Goal: Complete application form

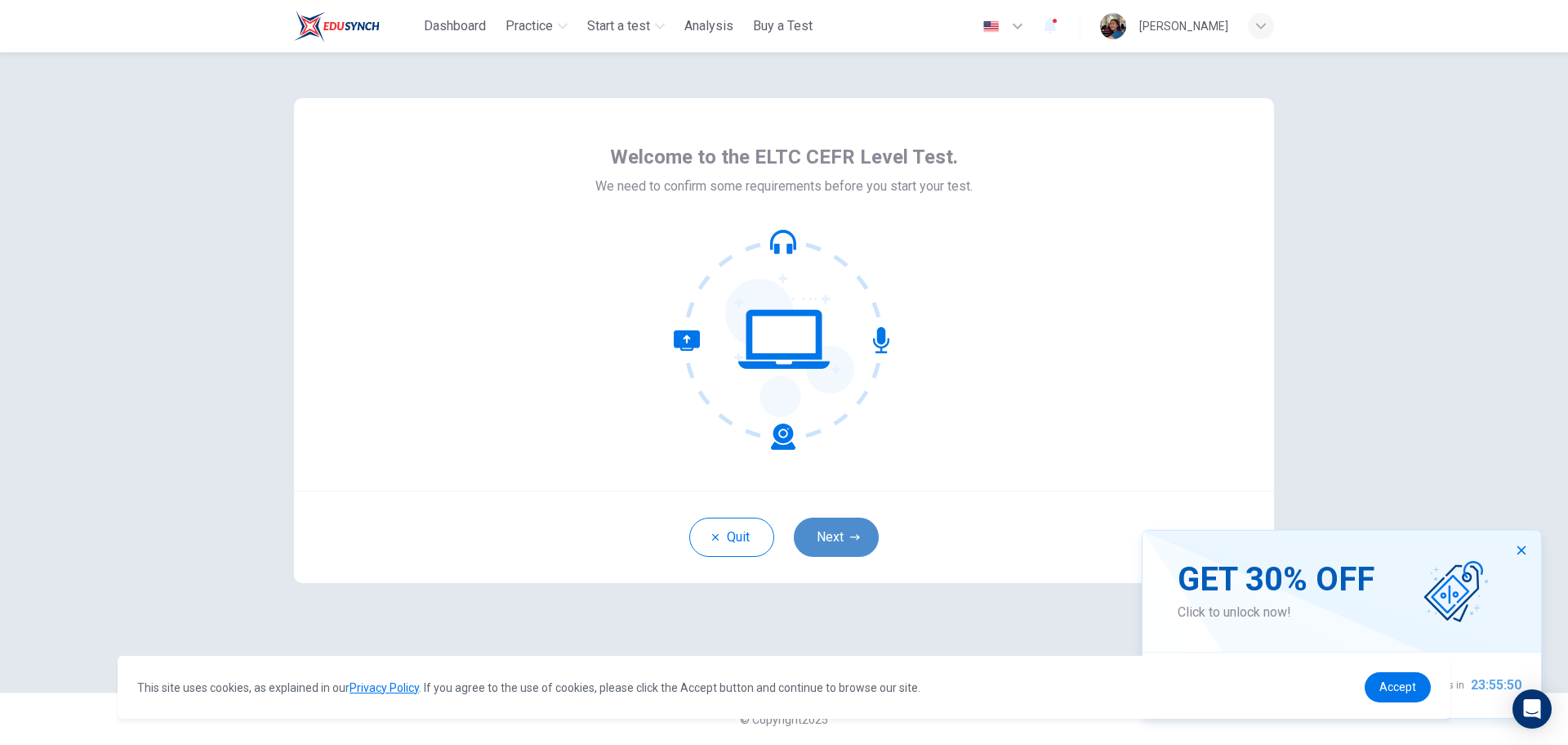
click at [837, 546] on button "Next" at bounding box center [836, 537] width 85 height 39
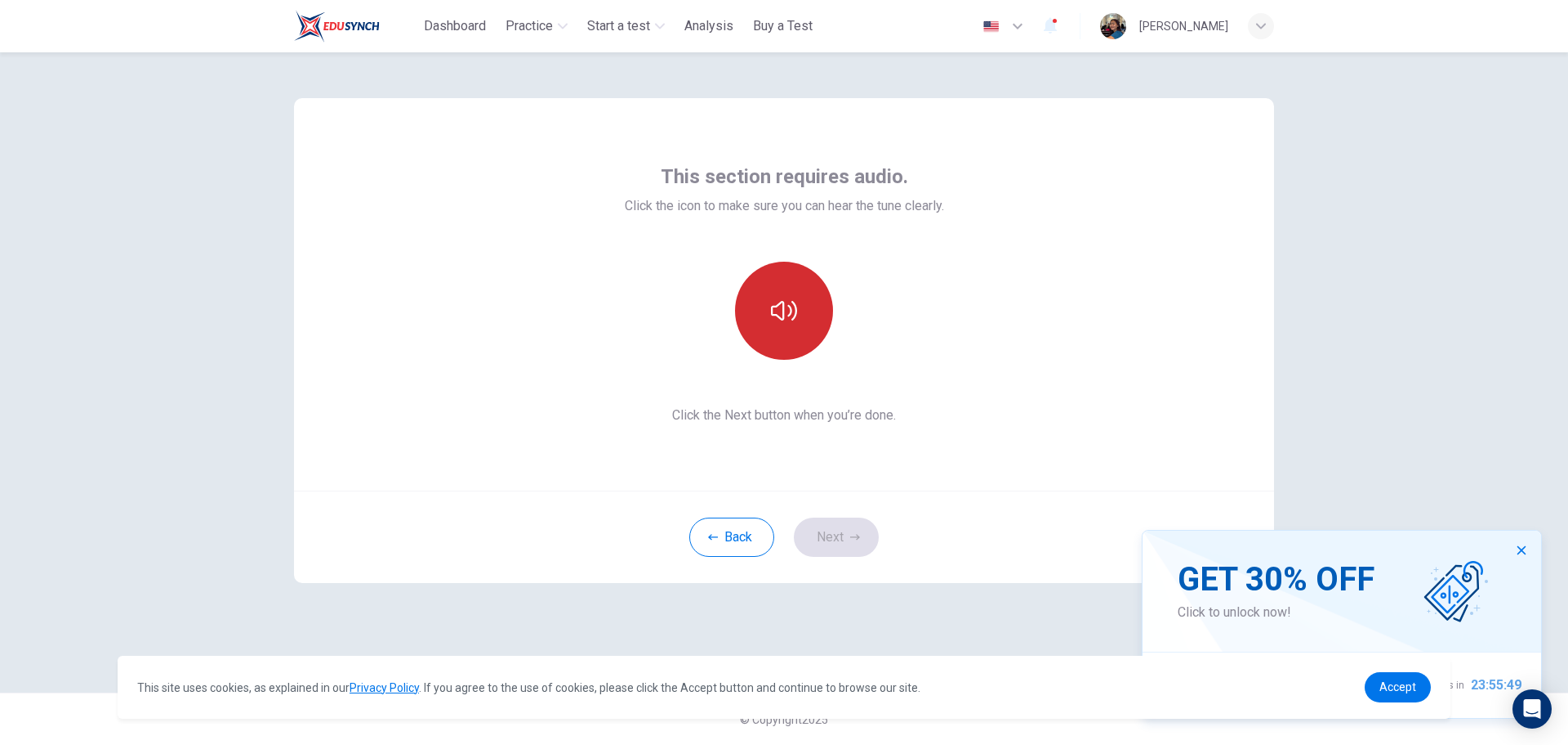
click at [800, 319] on button "button" at bounding box center [784, 310] width 98 height 98
click at [836, 540] on button "Next" at bounding box center [836, 537] width 85 height 39
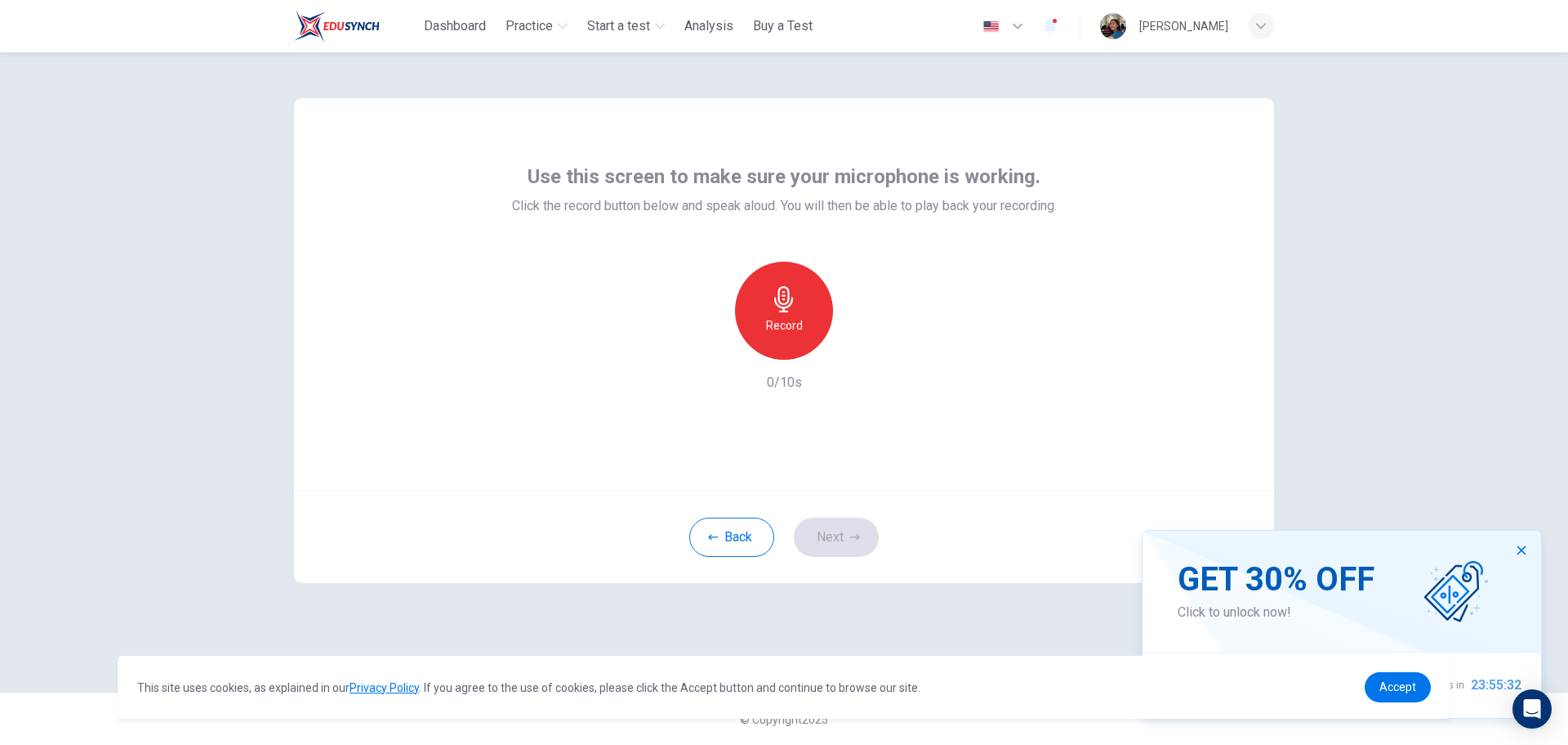
click at [797, 314] on div "Record" at bounding box center [784, 310] width 98 height 98
click at [793, 315] on div "Stop" at bounding box center [784, 310] width 98 height 98
click at [861, 346] on icon "button" at bounding box center [861, 346] width 7 height 10
click at [709, 348] on icon "button" at bounding box center [708, 346] width 10 height 10
click at [775, 297] on icon "button" at bounding box center [784, 299] width 19 height 26
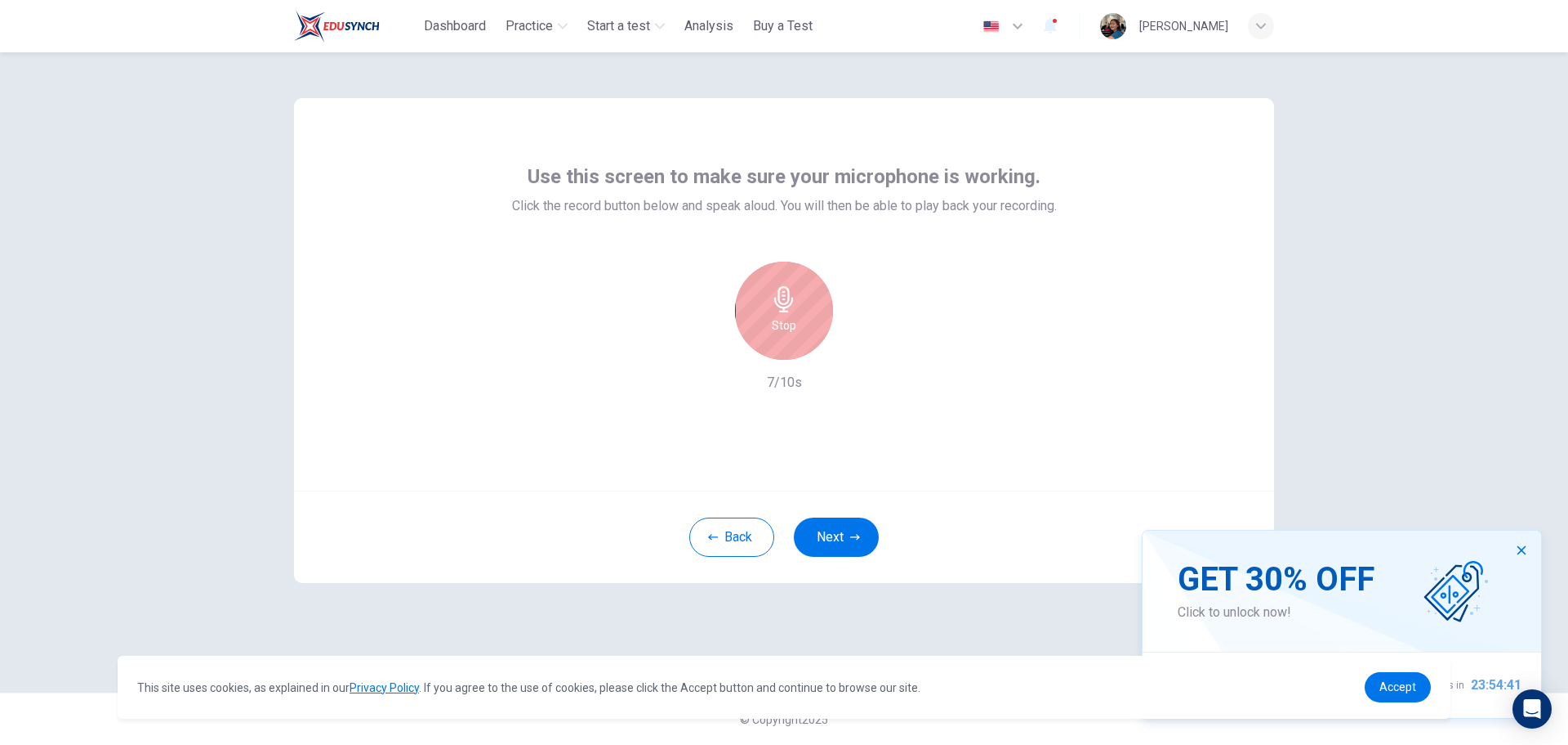
click at [788, 305] on icon "button" at bounding box center [784, 299] width 26 height 26
click at [706, 354] on div "button" at bounding box center [709, 347] width 26 height 26
click at [787, 342] on div "Record" at bounding box center [784, 310] width 98 height 98
click at [858, 349] on icon "button" at bounding box center [861, 346] width 7 height 10
click at [1519, 558] on button "button" at bounding box center [1522, 550] width 26 height 26
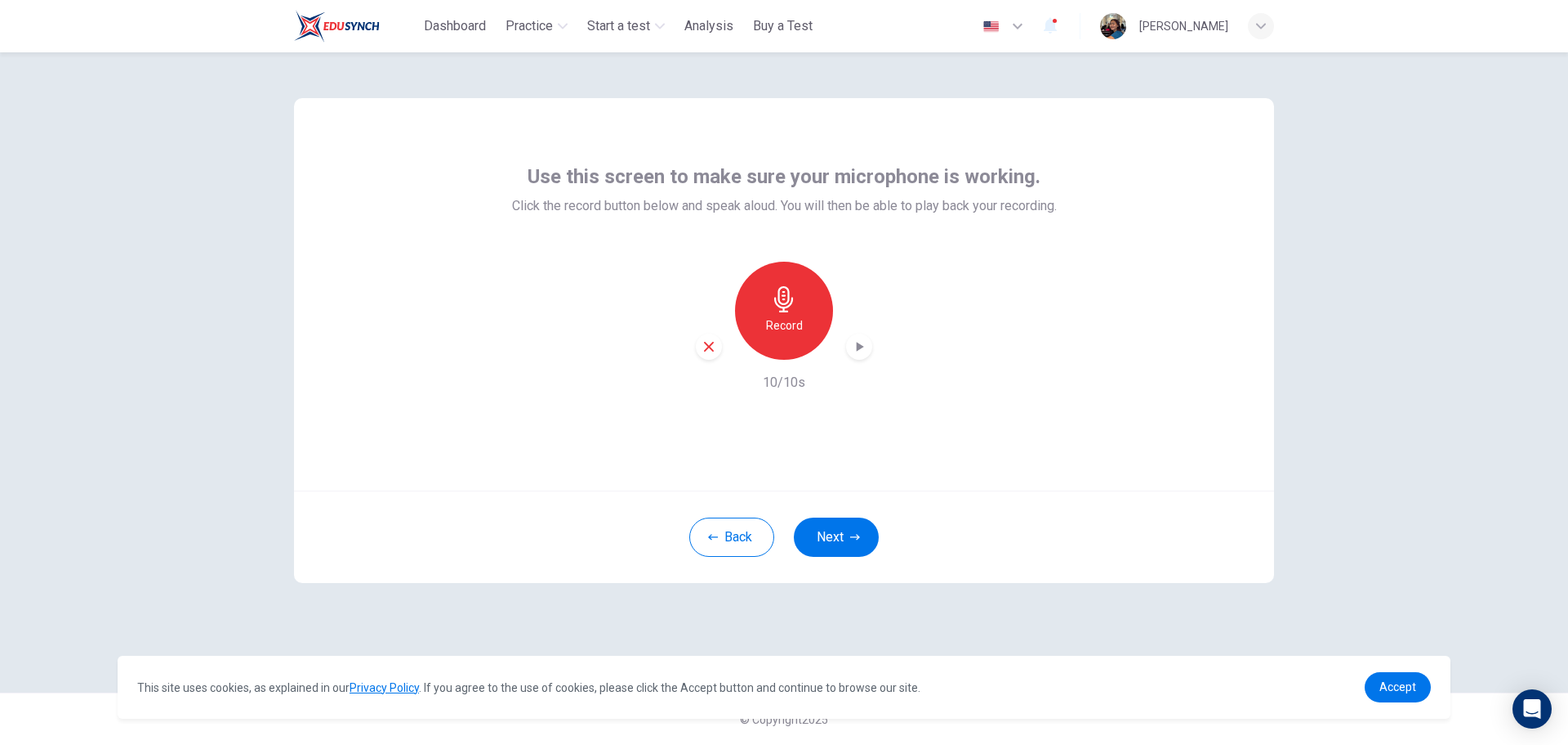
click at [715, 345] on icon "button" at bounding box center [709, 346] width 15 height 15
click at [771, 327] on h6 "Record" at bounding box center [784, 325] width 36 height 20
click at [853, 341] on icon "button" at bounding box center [859, 346] width 16 height 16
click at [852, 345] on icon "button" at bounding box center [859, 346] width 16 height 16
click at [856, 353] on icon "button" at bounding box center [859, 346] width 16 height 16
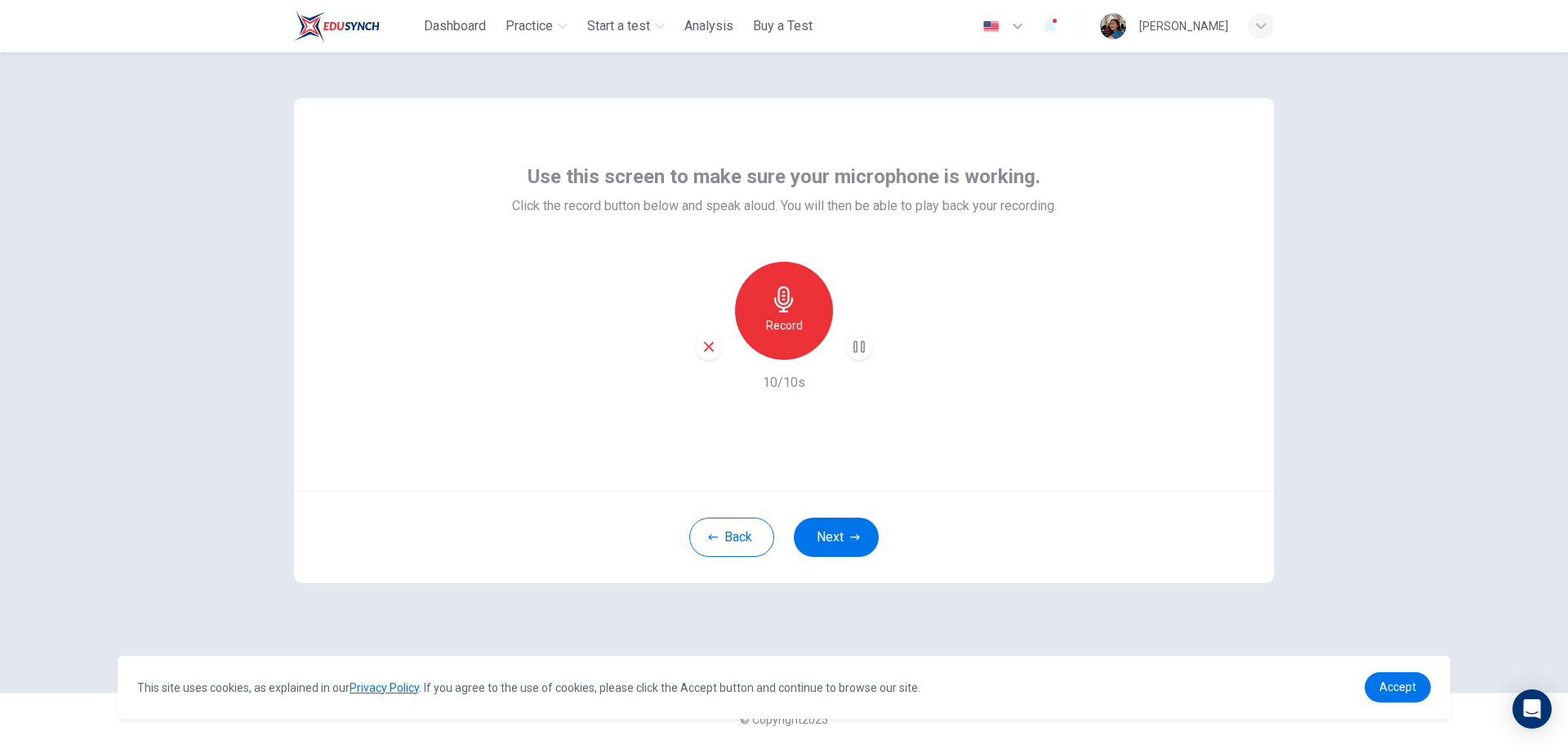
click at [856, 353] on icon "button" at bounding box center [859, 346] width 16 height 16
click at [715, 348] on icon "button" at bounding box center [709, 346] width 15 height 15
click at [800, 320] on h6 "Record" at bounding box center [784, 325] width 36 height 20
click at [862, 343] on icon "button" at bounding box center [859, 346] width 16 height 16
click at [705, 354] on div "button" at bounding box center [709, 347] width 26 height 26
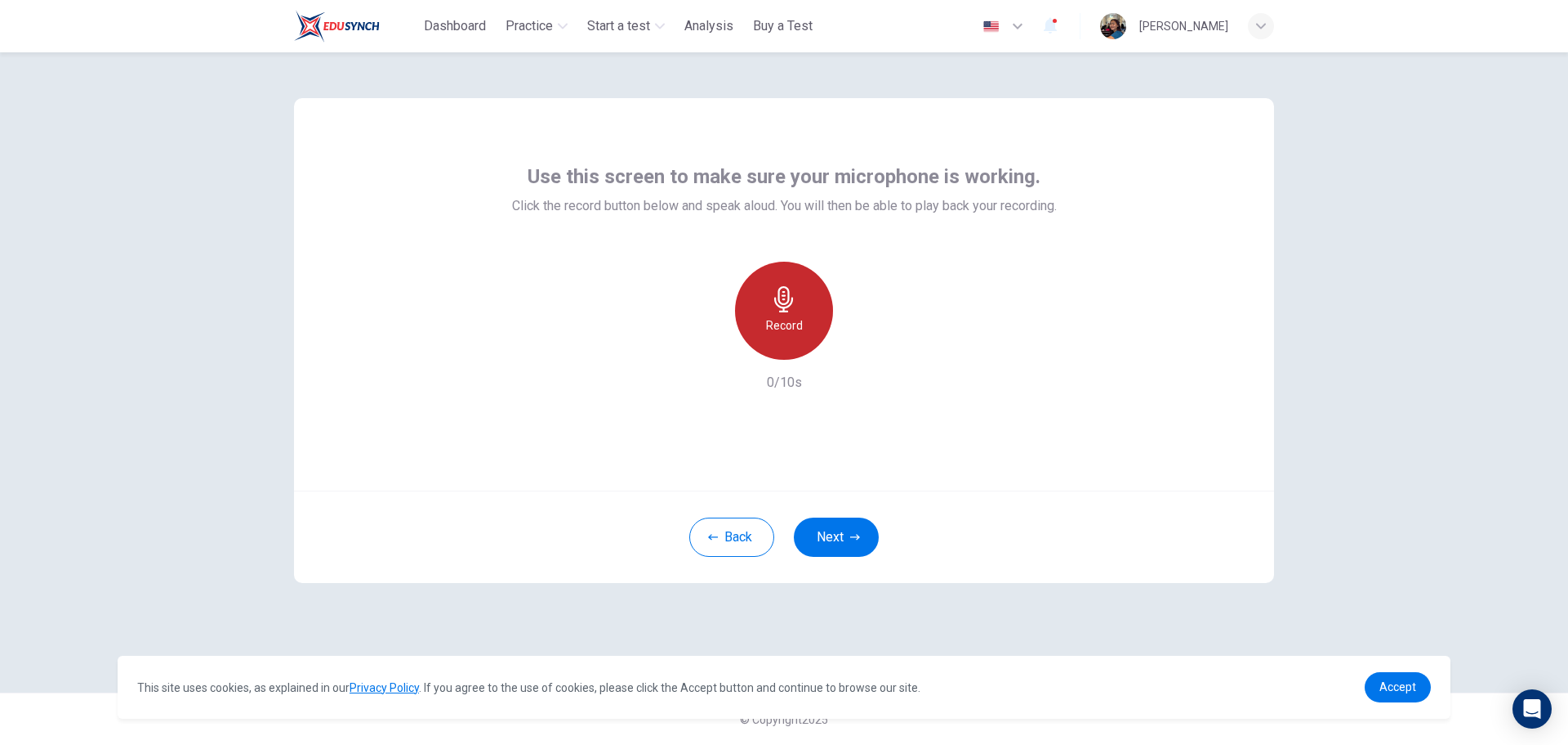
click at [808, 313] on div "Record" at bounding box center [784, 310] width 98 height 98
click at [851, 353] on icon "button" at bounding box center [859, 346] width 16 height 16
click at [714, 346] on icon "button" at bounding box center [709, 346] width 15 height 15
click at [784, 324] on h6 "Record" at bounding box center [784, 325] width 36 height 20
click at [802, 343] on div "Stop" at bounding box center [784, 310] width 98 height 98
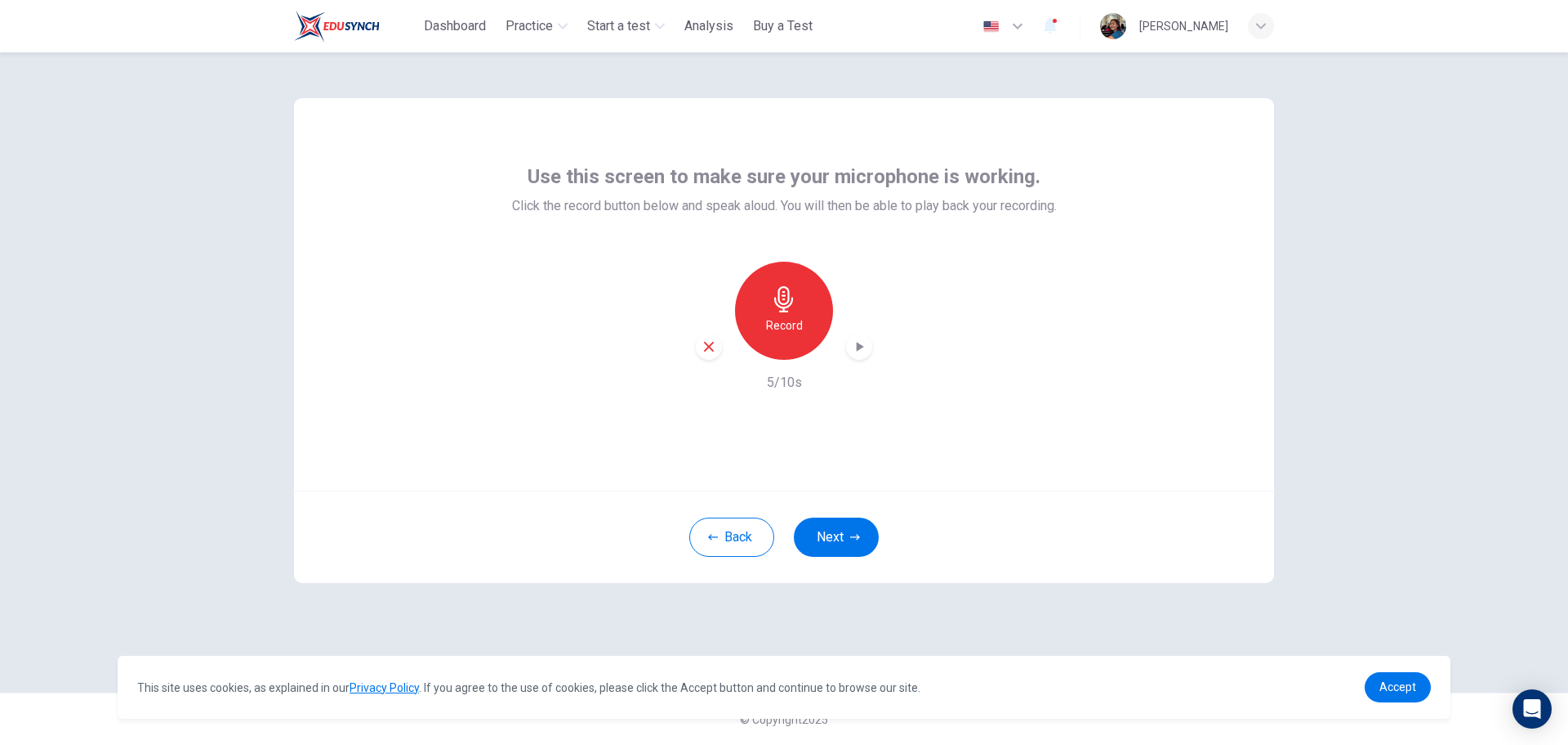
click at [867, 357] on div "button" at bounding box center [859, 347] width 26 height 26
click at [716, 356] on div "button" at bounding box center [709, 347] width 26 height 26
click at [799, 321] on h6 "Record" at bounding box center [784, 325] width 36 height 20
click at [855, 348] on icon "button" at bounding box center [859, 346] width 16 height 16
click at [851, 542] on button "Next" at bounding box center [836, 537] width 85 height 39
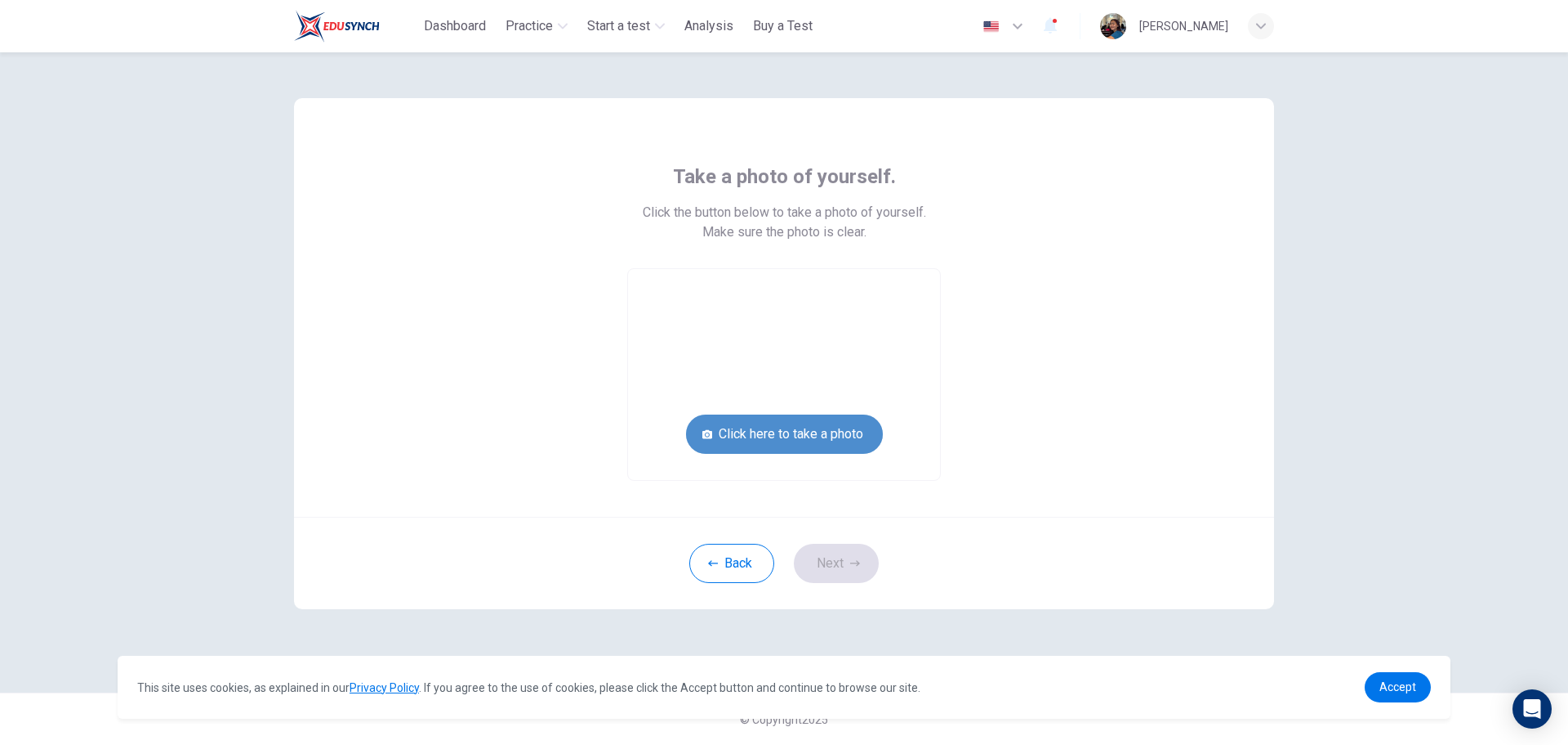
click at [773, 429] on button "Click here to take a photo" at bounding box center [784, 434] width 197 height 39
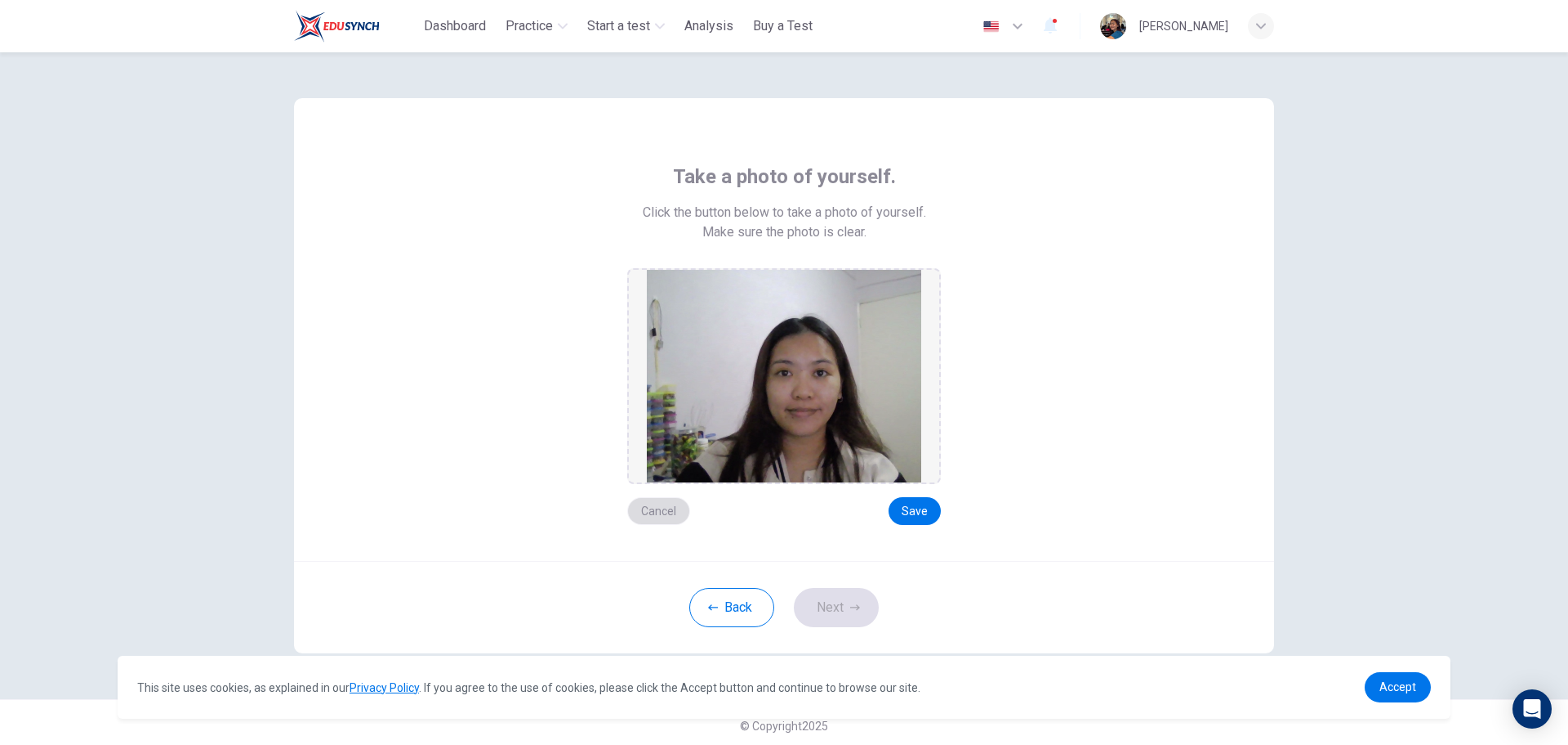
click at [655, 510] on button "Cancel" at bounding box center [659, 511] width 63 height 28
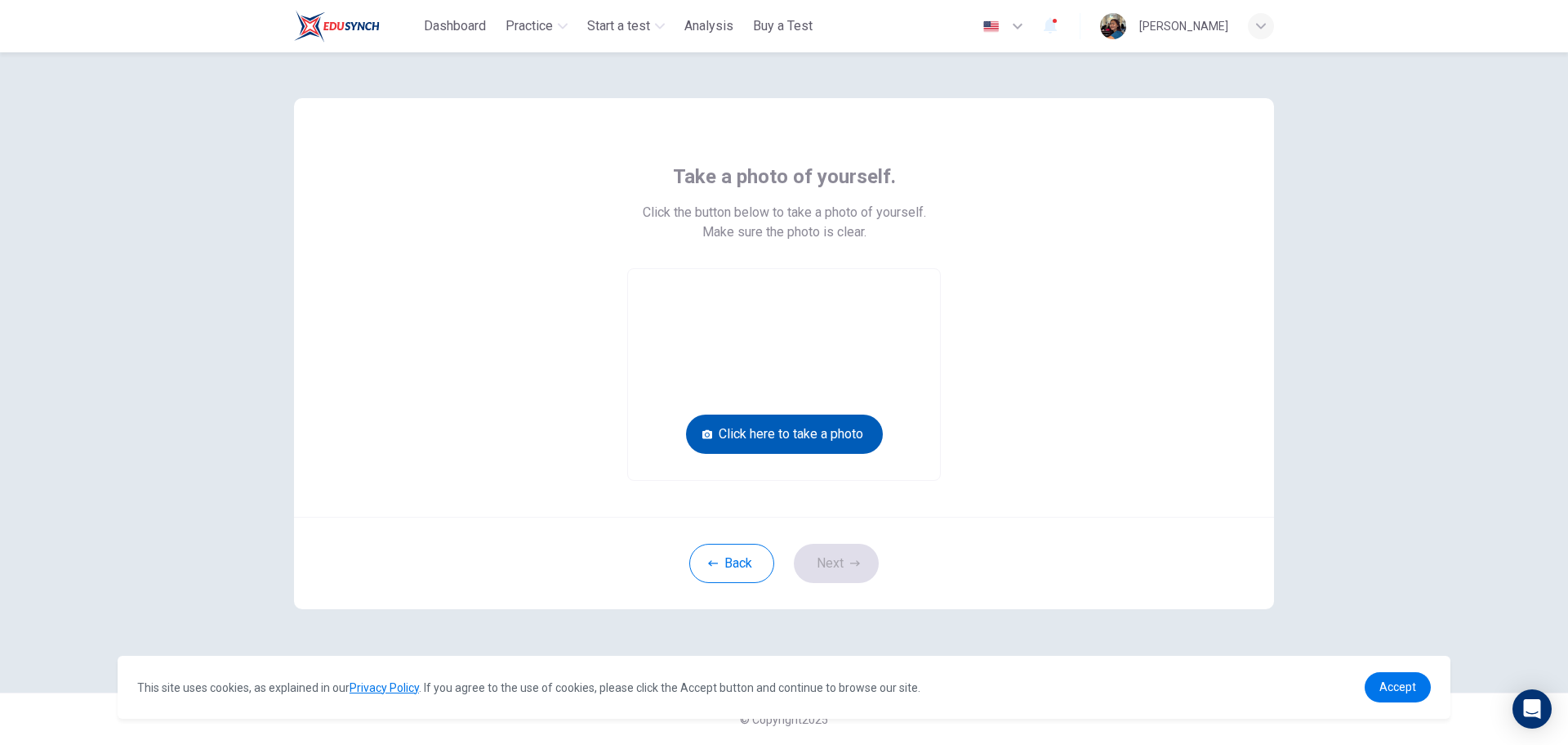
click at [780, 433] on button "Click here to take a photo" at bounding box center [784, 434] width 197 height 39
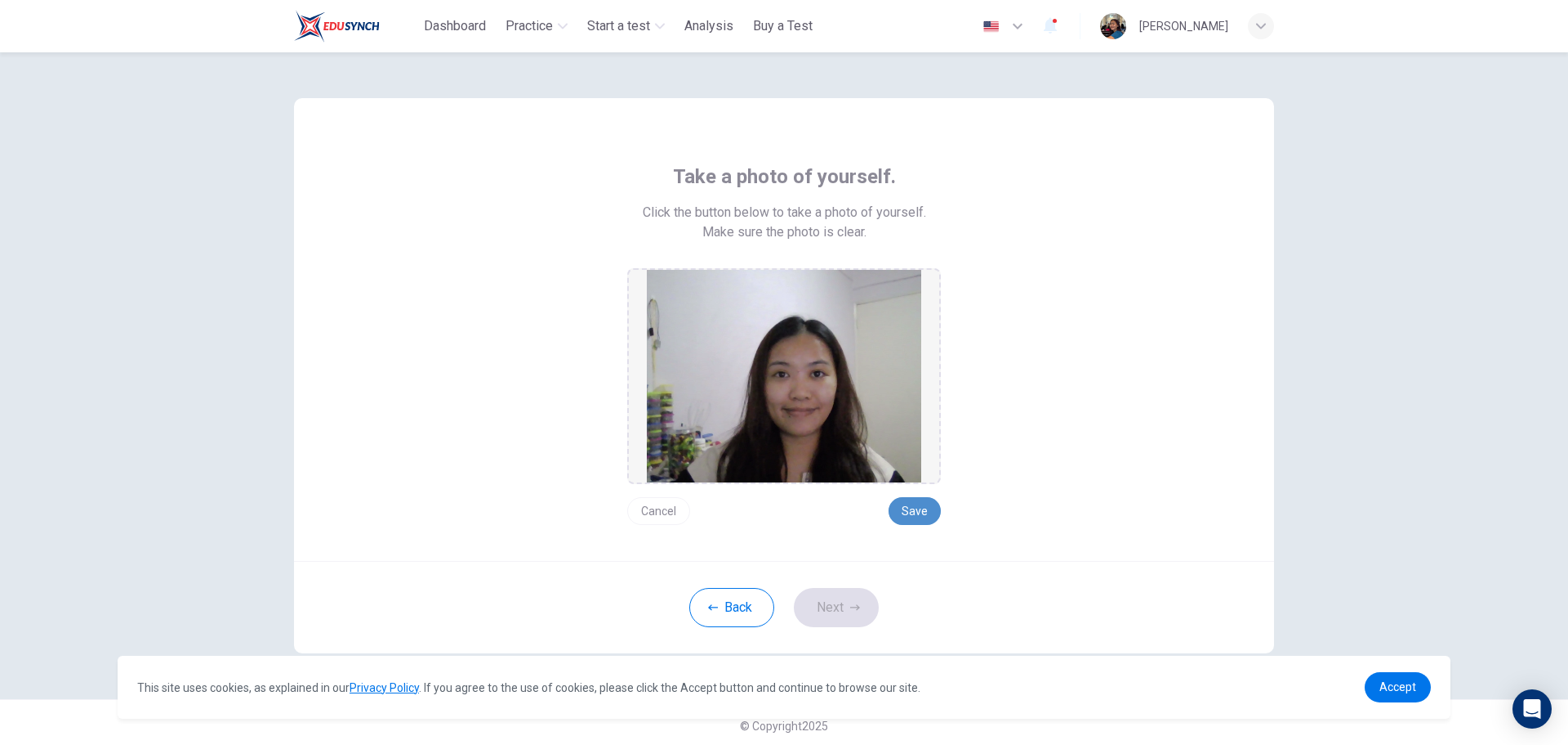
click at [916, 522] on button "Save" at bounding box center [914, 511] width 52 height 28
click at [852, 602] on button "Next" at bounding box center [836, 607] width 85 height 39
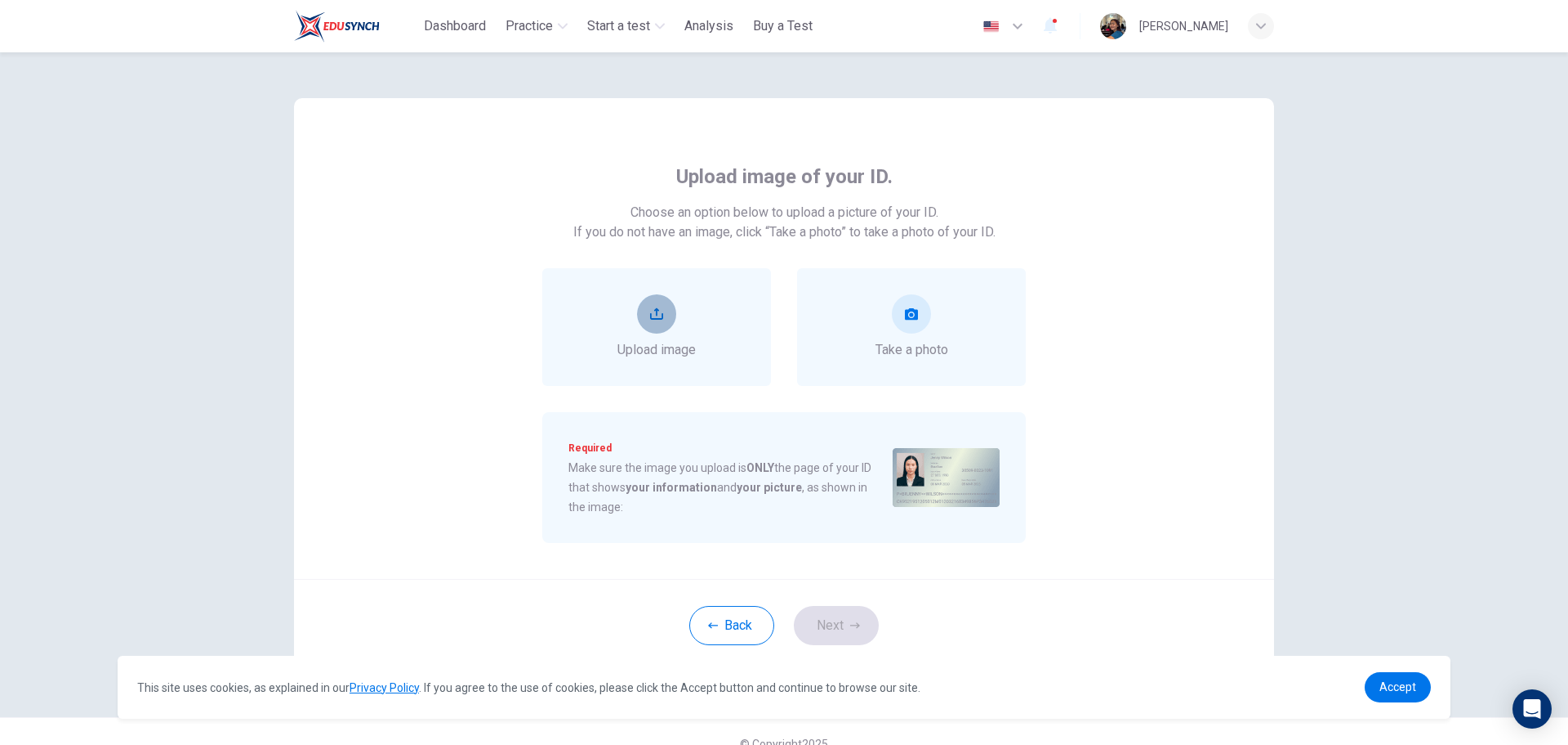
click at [656, 319] on icon "upload" at bounding box center [656, 313] width 13 height 11
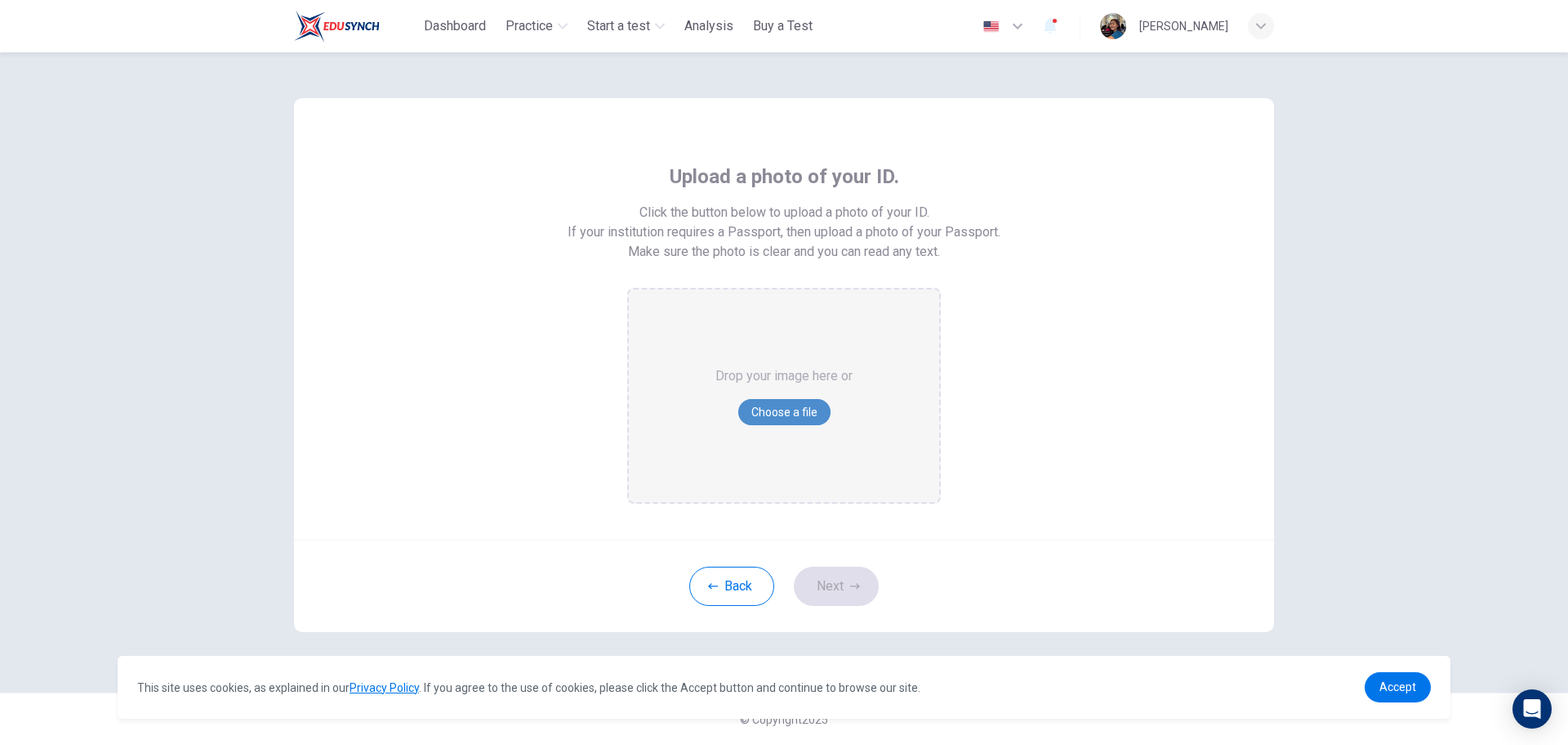
click at [808, 408] on button "Choose a file" at bounding box center [784, 412] width 92 height 26
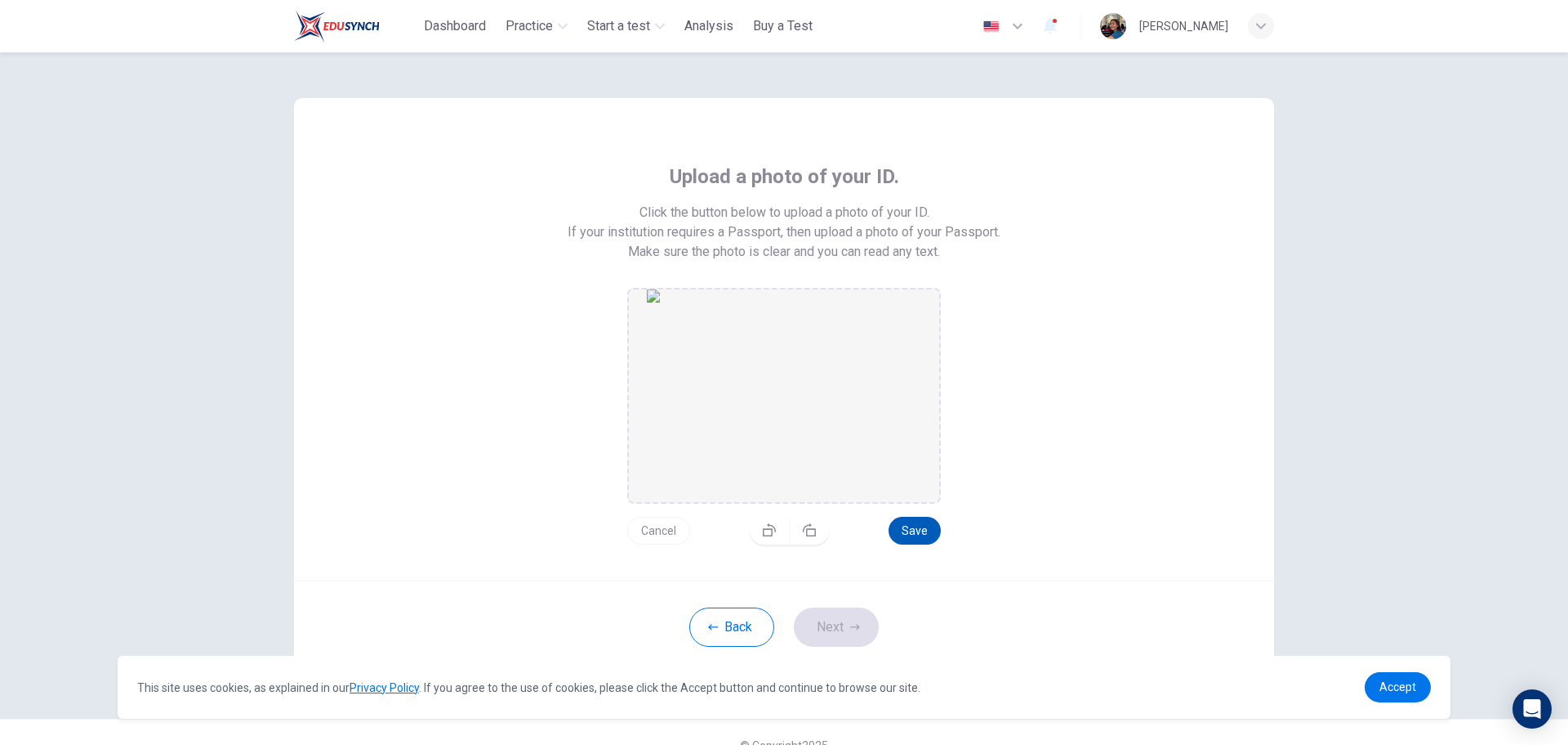
click at [907, 532] on button "Save" at bounding box center [914, 531] width 52 height 28
click at [858, 638] on button "Next" at bounding box center [836, 626] width 85 height 39
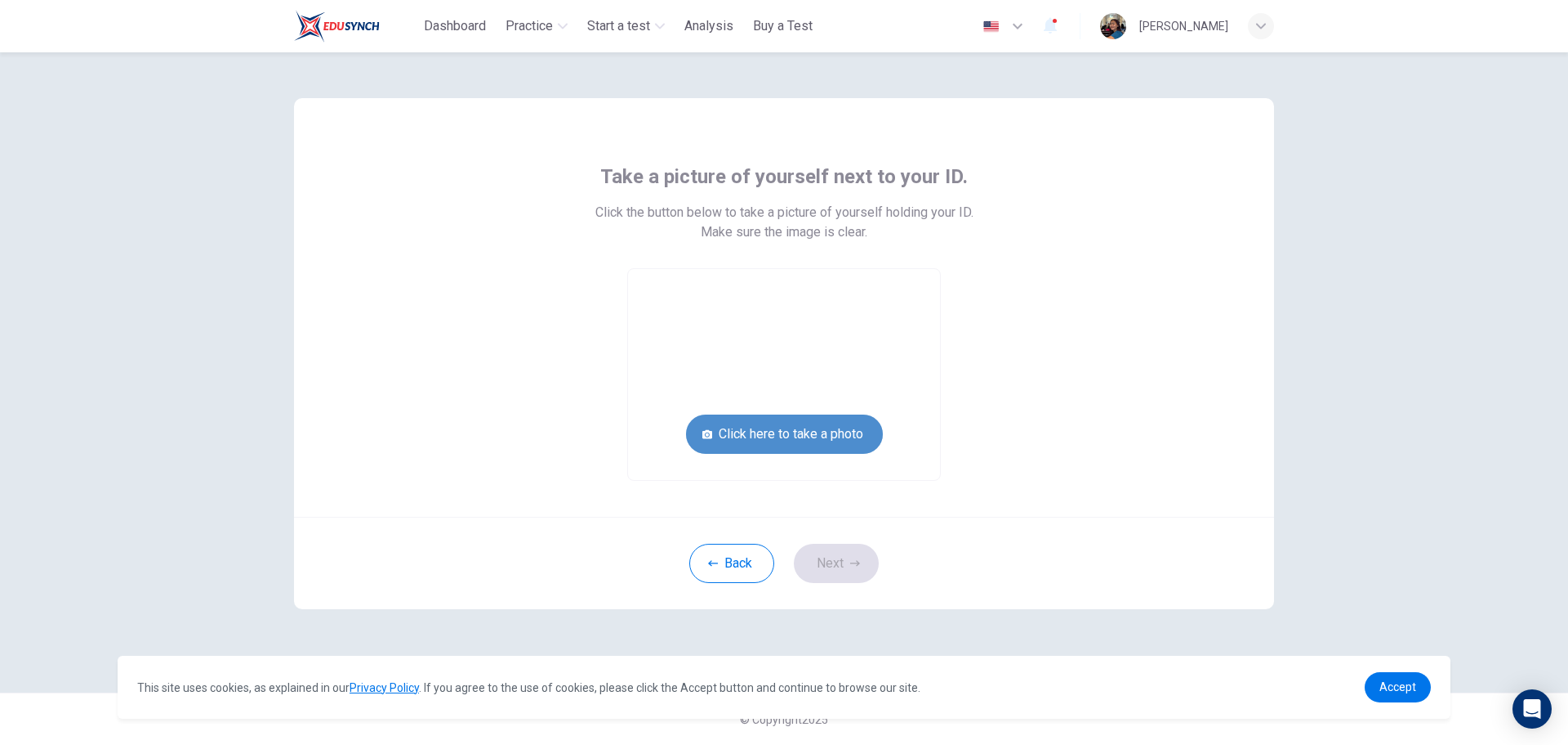
click at [815, 447] on button "Click here to take a photo" at bounding box center [784, 434] width 197 height 39
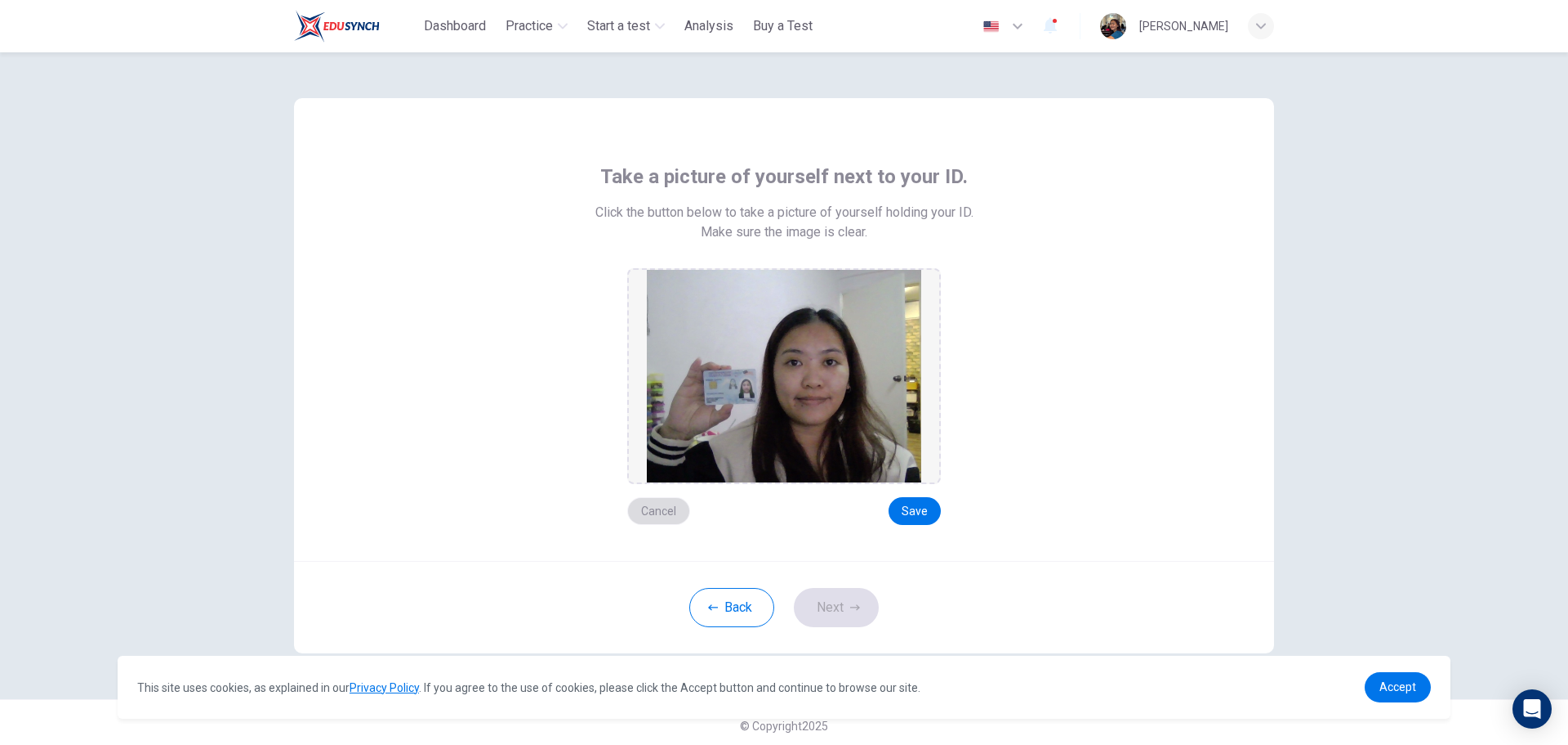
click at [666, 516] on button "Cancel" at bounding box center [659, 511] width 63 height 28
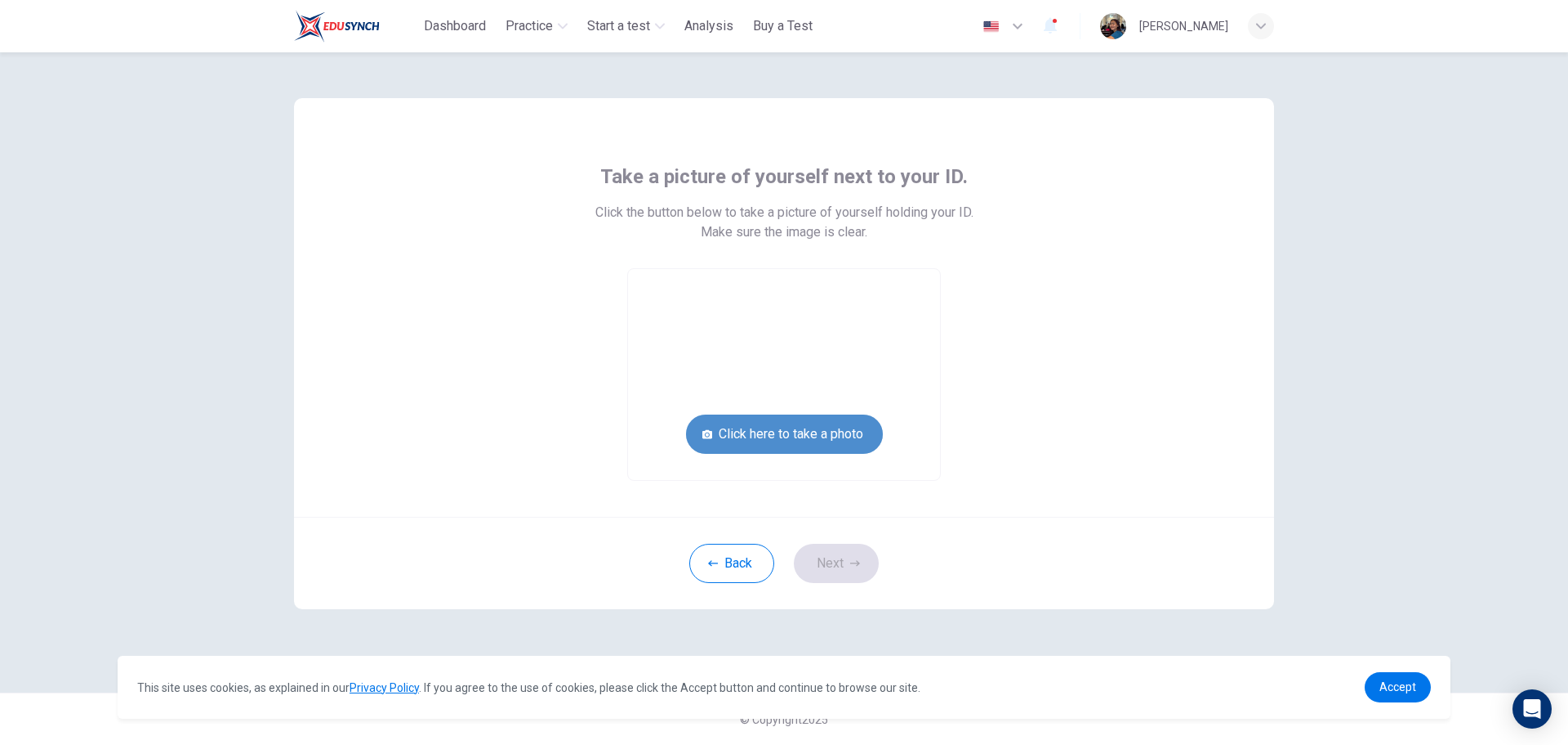
click at [720, 444] on button "Click here to take a photo" at bounding box center [784, 434] width 197 height 39
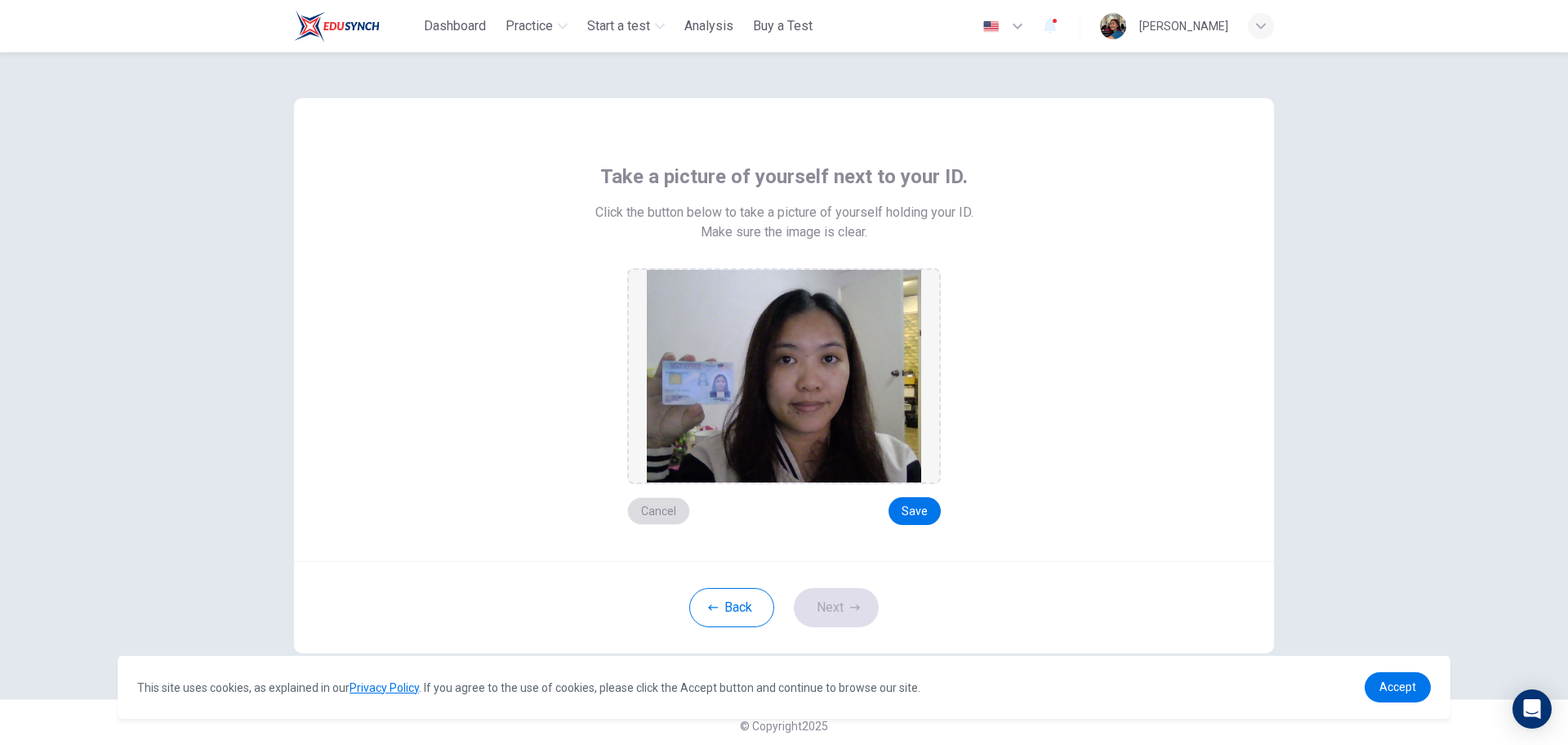
click at [673, 506] on button "Cancel" at bounding box center [659, 511] width 63 height 28
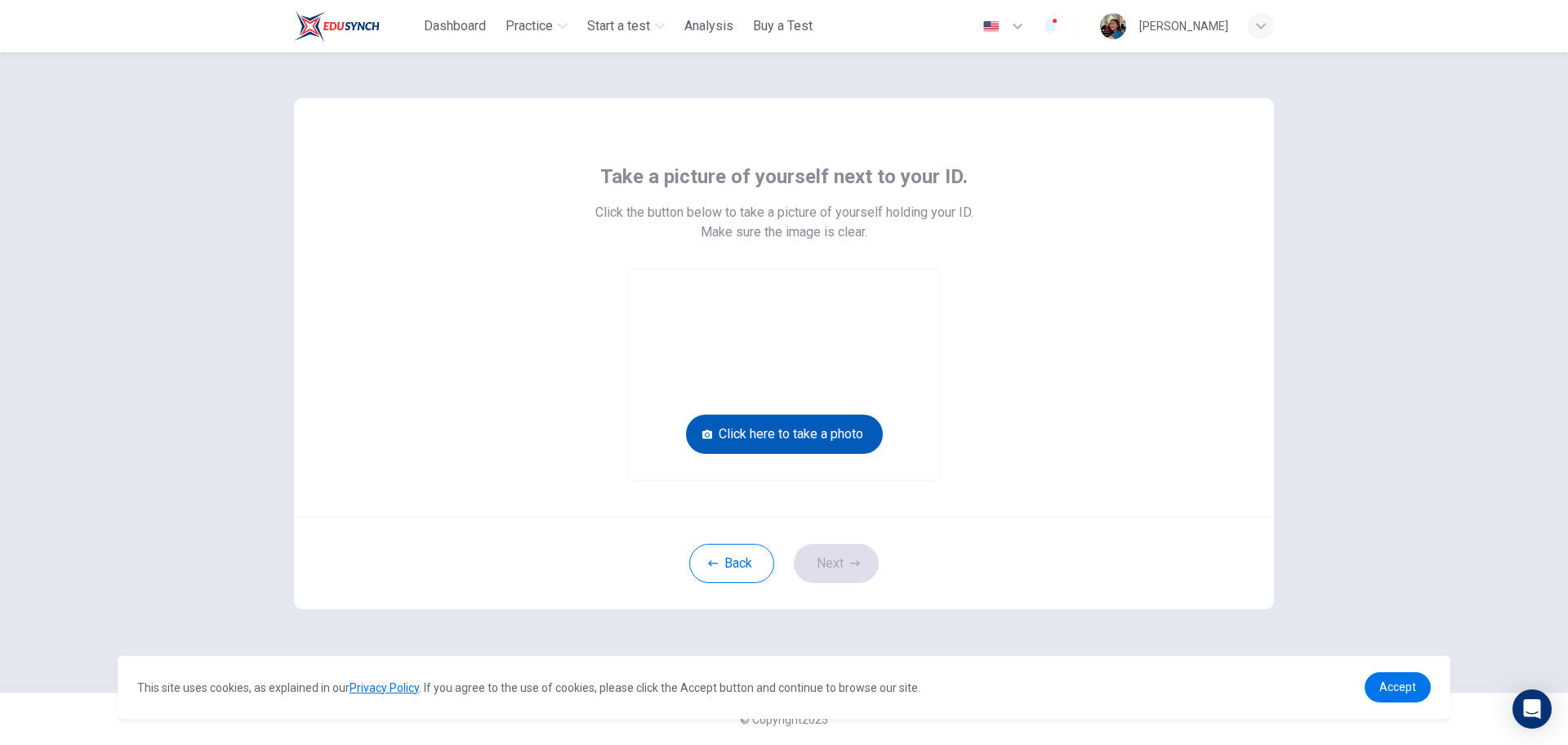
click at [772, 441] on button "Click here to take a photo" at bounding box center [784, 434] width 197 height 39
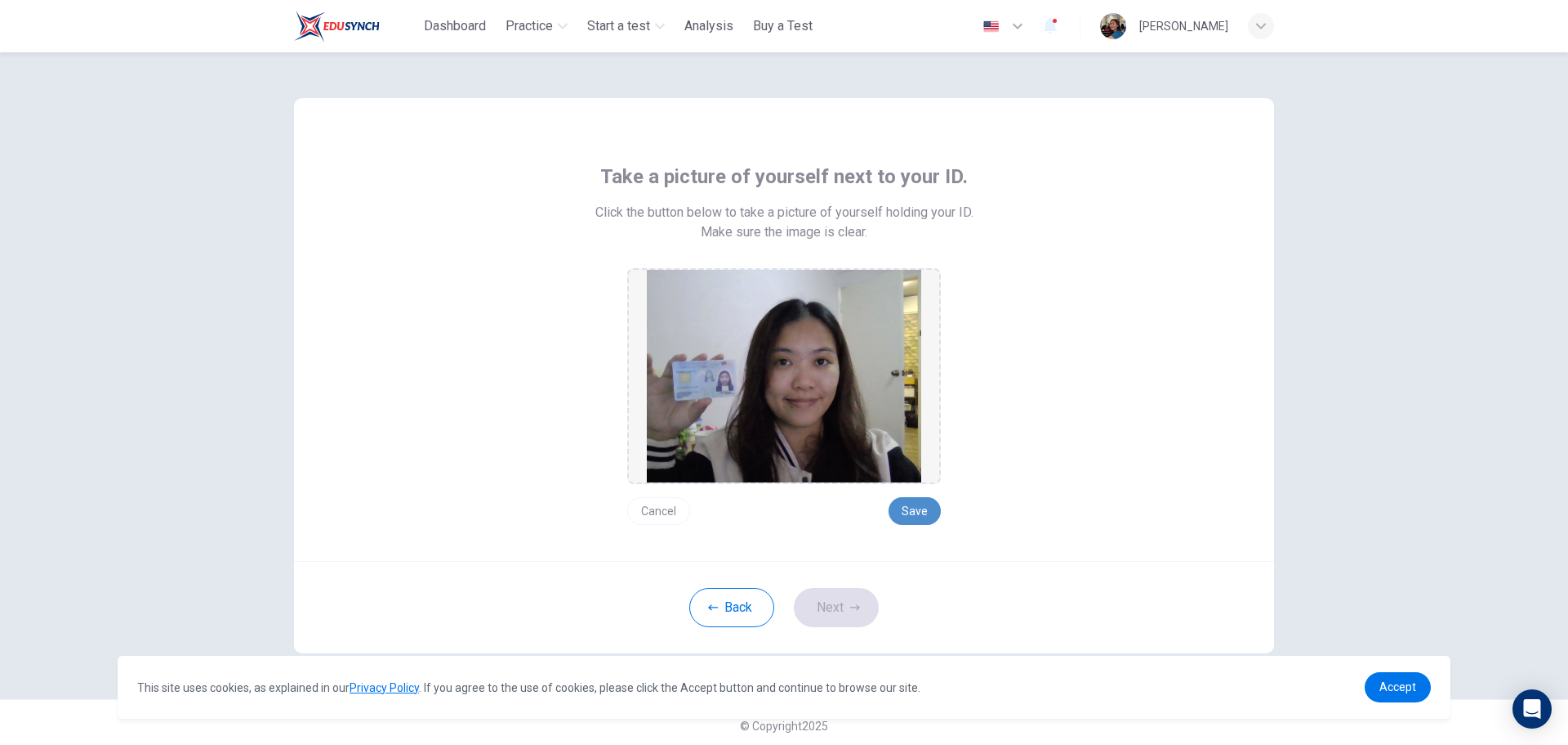
click at [921, 515] on button "Save" at bounding box center [914, 511] width 52 height 28
click at [817, 598] on button "Next" at bounding box center [836, 607] width 85 height 39
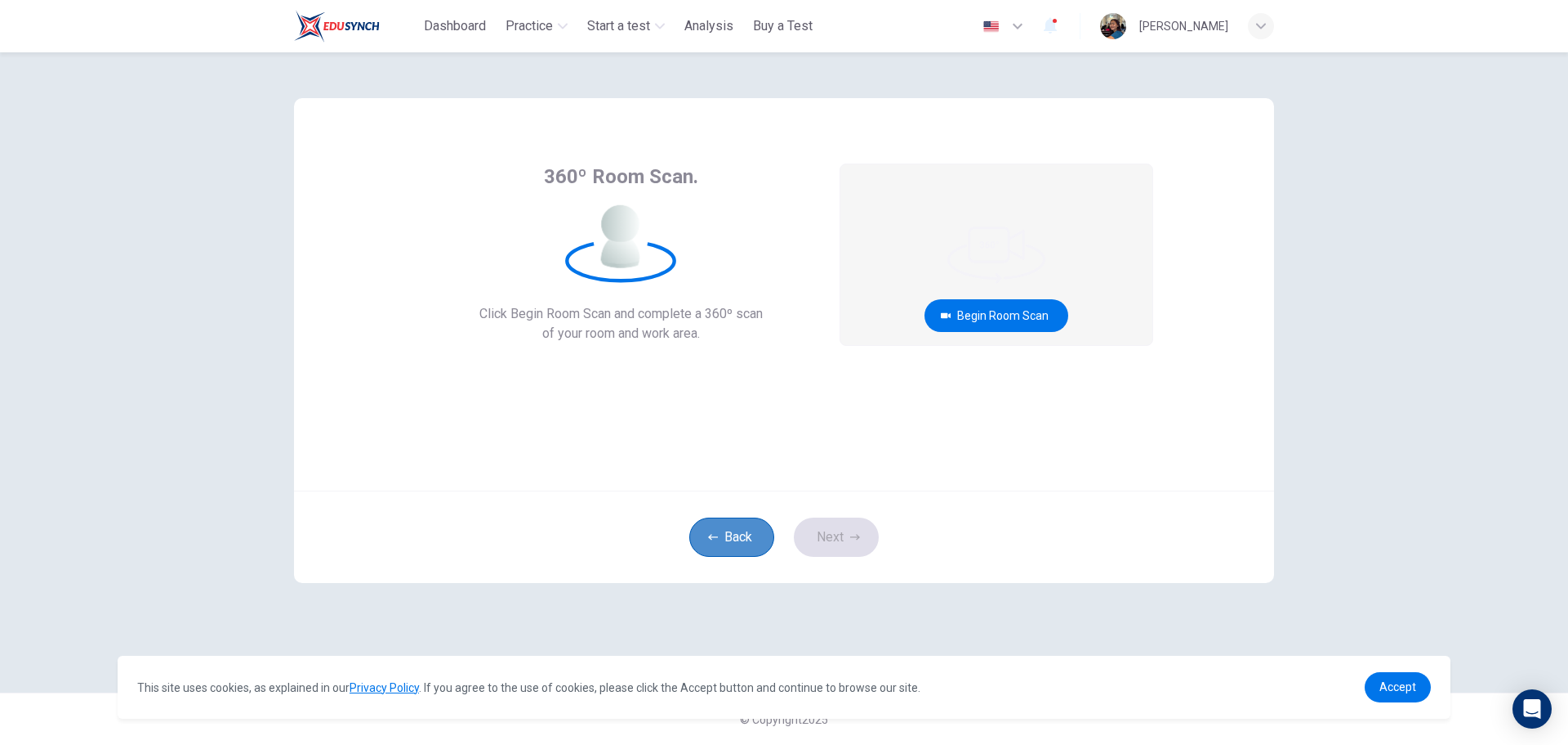
click at [751, 544] on button "Back" at bounding box center [732, 537] width 85 height 39
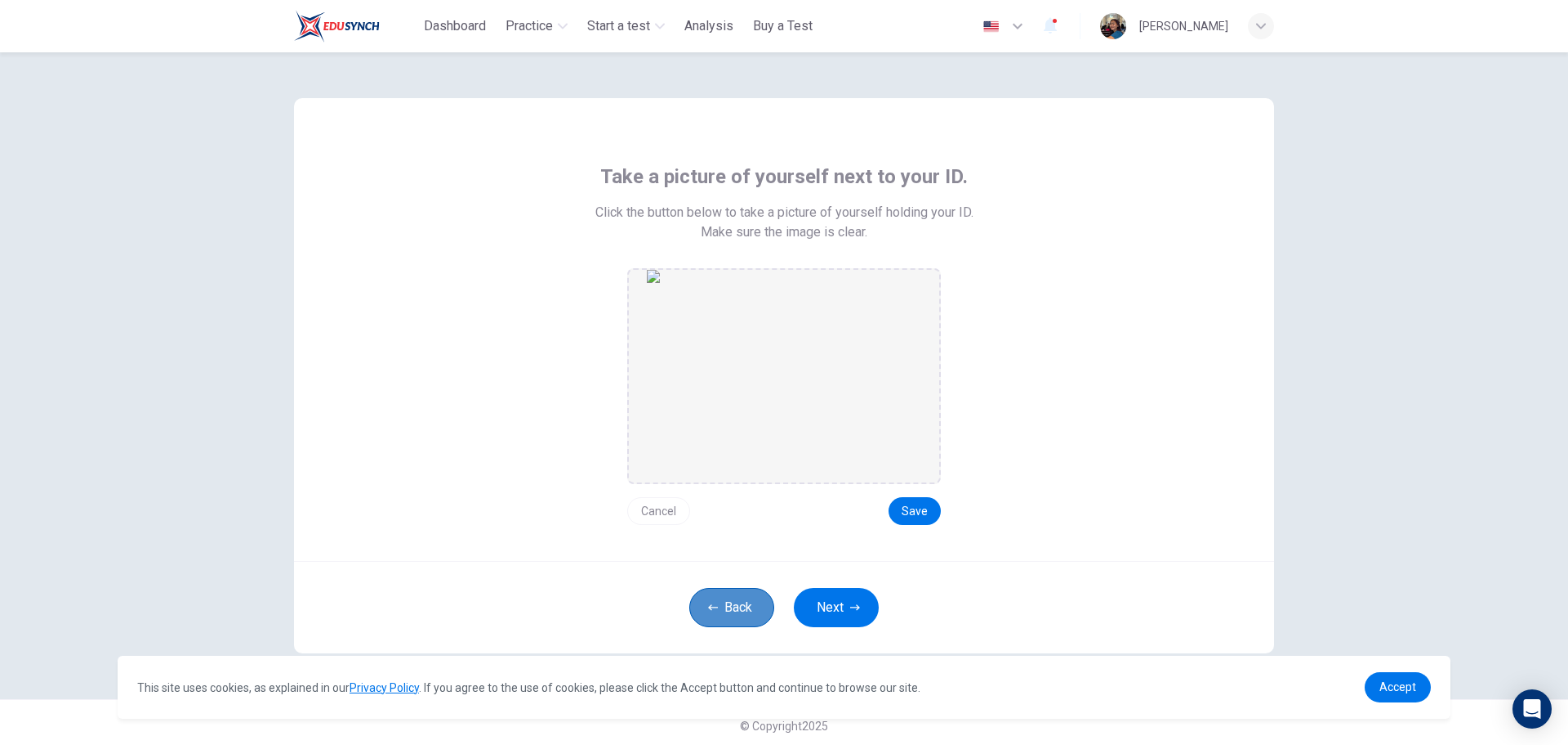
click at [732, 592] on button "Back" at bounding box center [732, 607] width 85 height 39
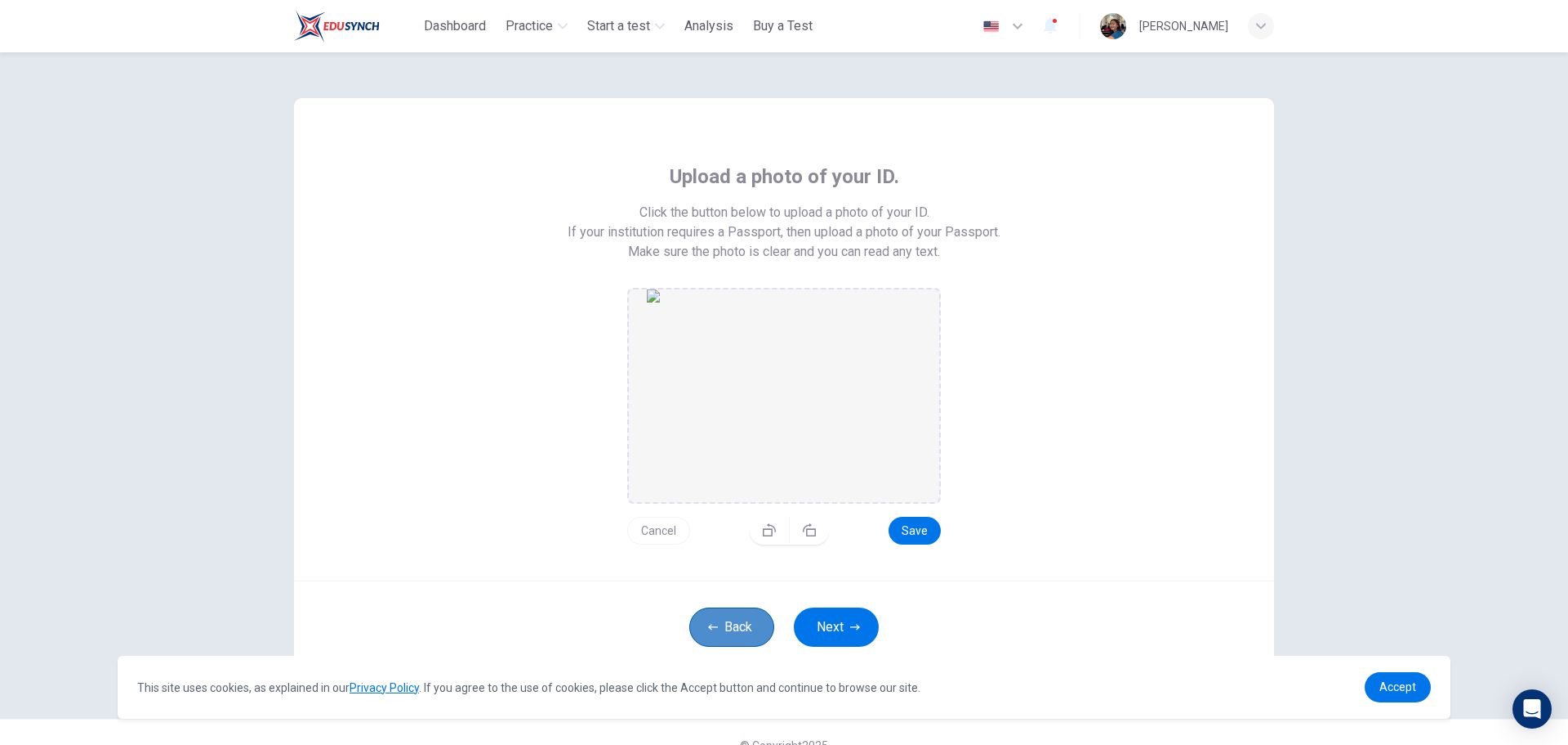
click at [749, 620] on button "Back" at bounding box center [732, 626] width 85 height 39
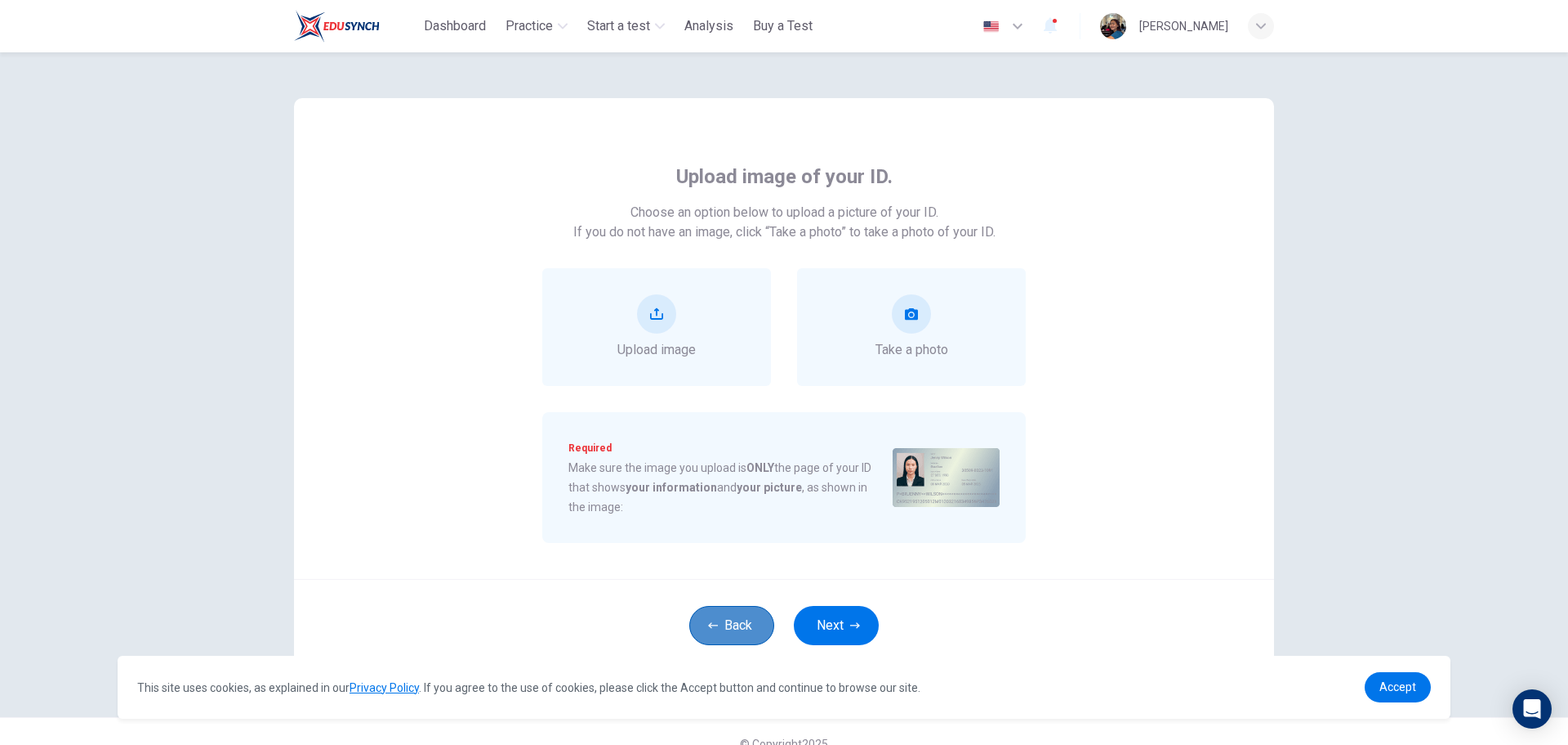
click at [749, 620] on button "Back" at bounding box center [732, 624] width 85 height 39
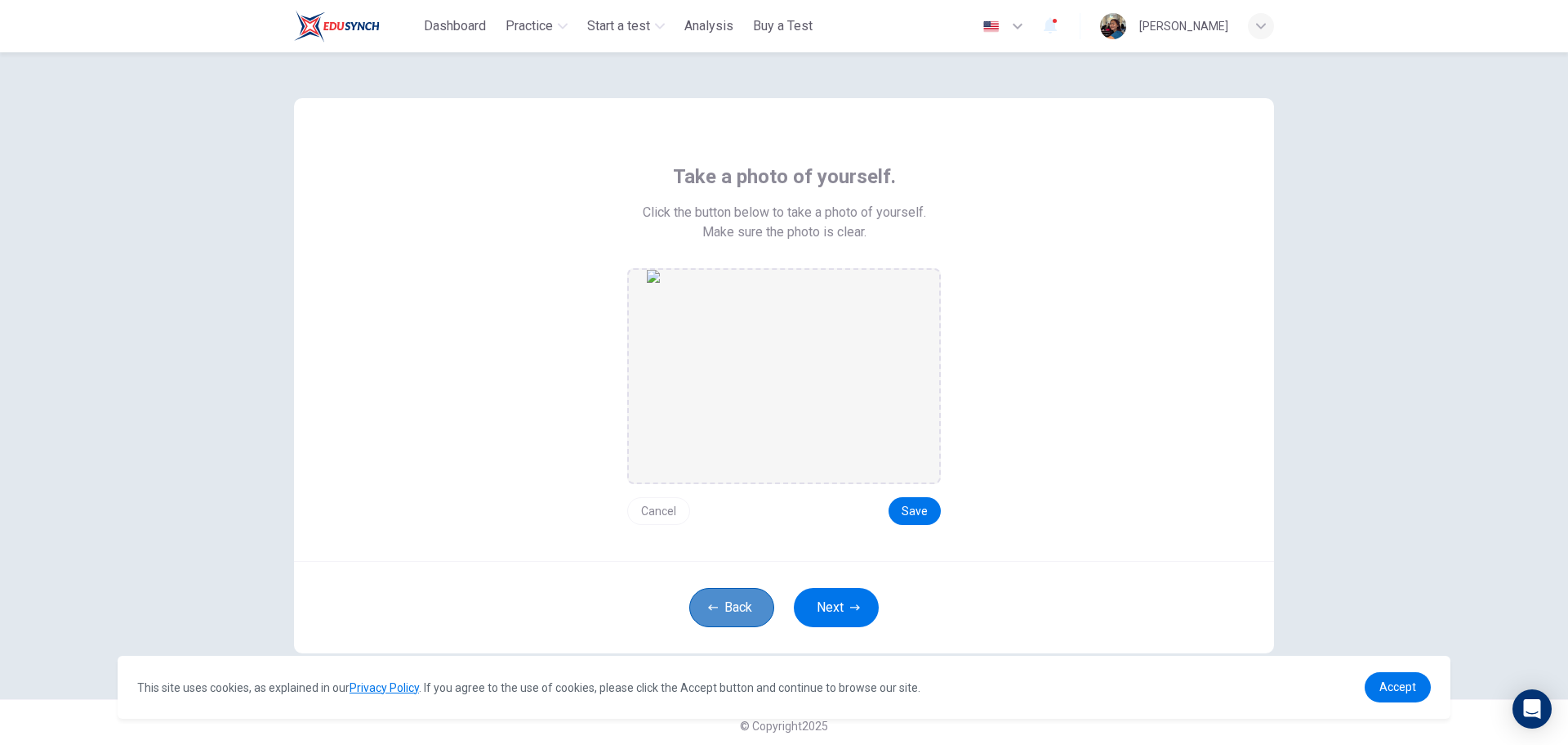
click at [749, 620] on button "Back" at bounding box center [732, 607] width 85 height 39
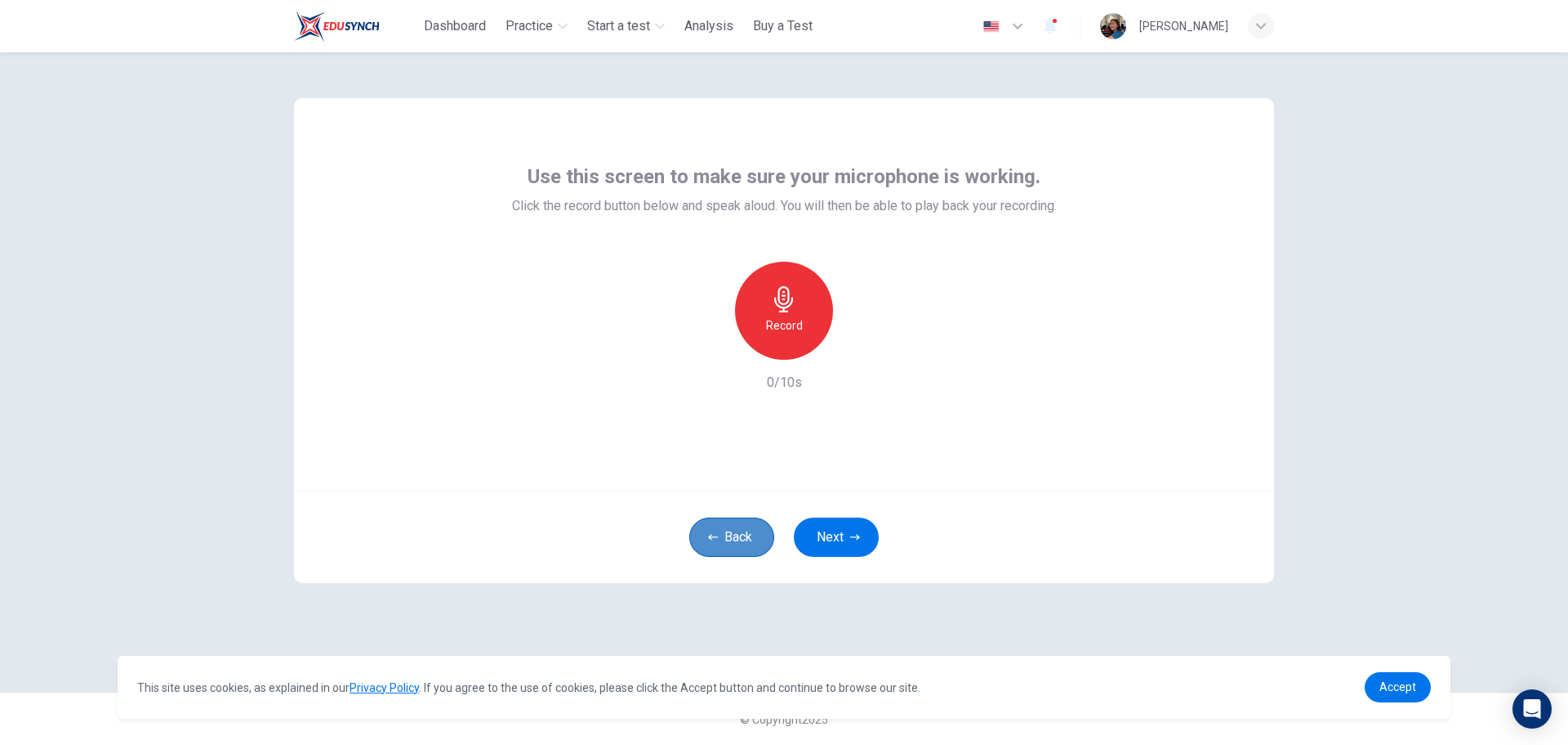
click at [744, 556] on button "Back" at bounding box center [732, 537] width 85 height 39
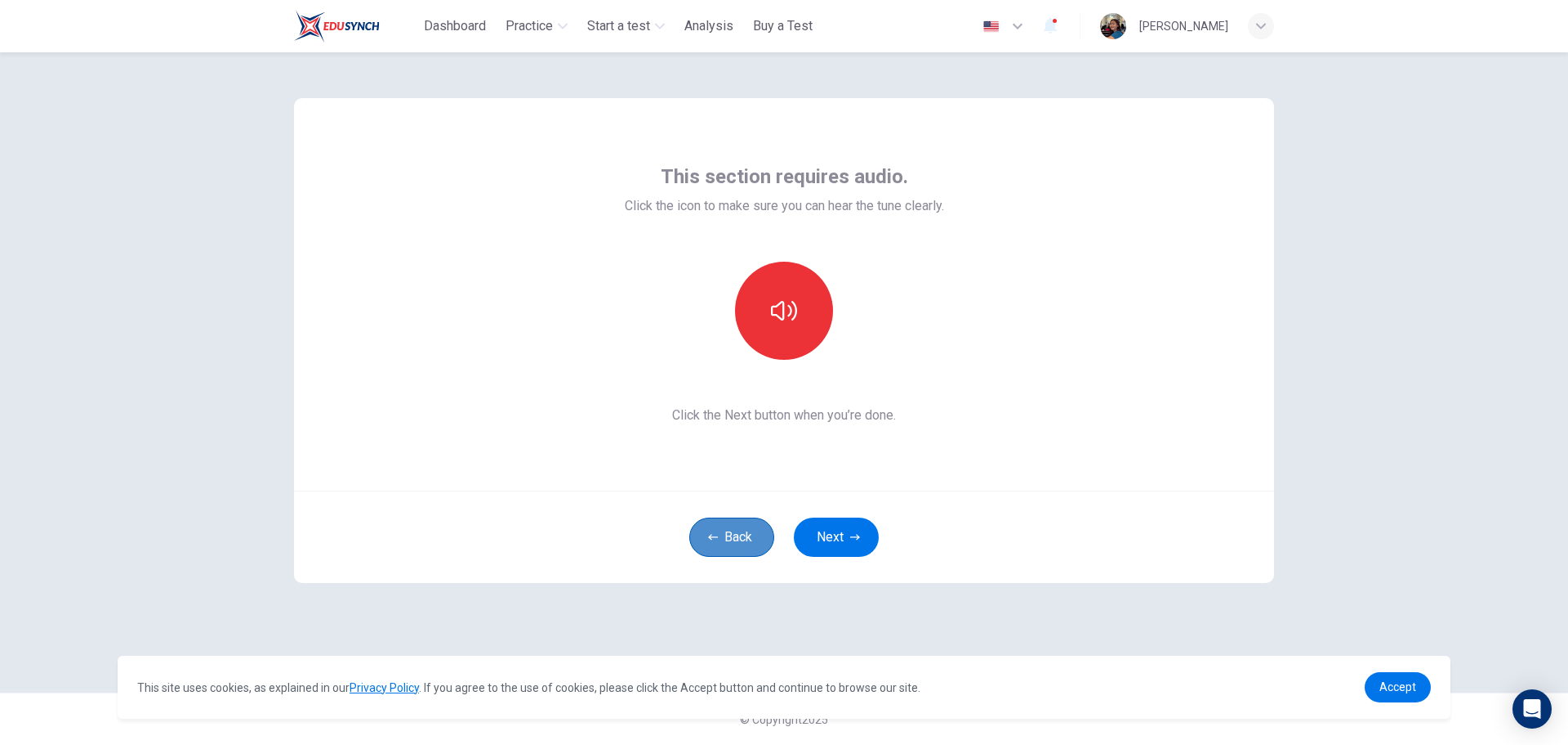
click at [744, 556] on button "Back" at bounding box center [732, 537] width 85 height 39
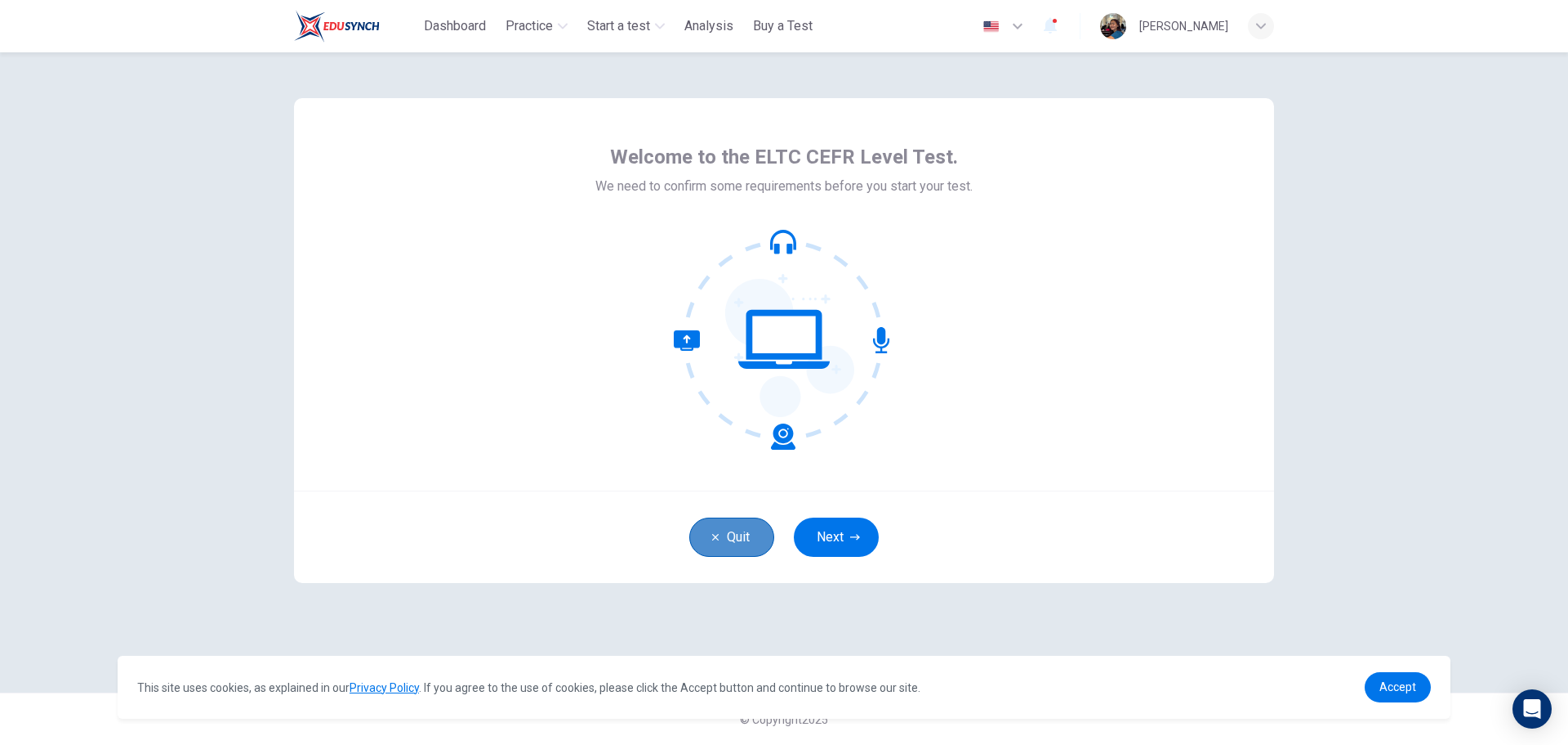
click at [744, 556] on button "Quit" at bounding box center [732, 537] width 85 height 39
